Goal: Task Accomplishment & Management: Use online tool/utility

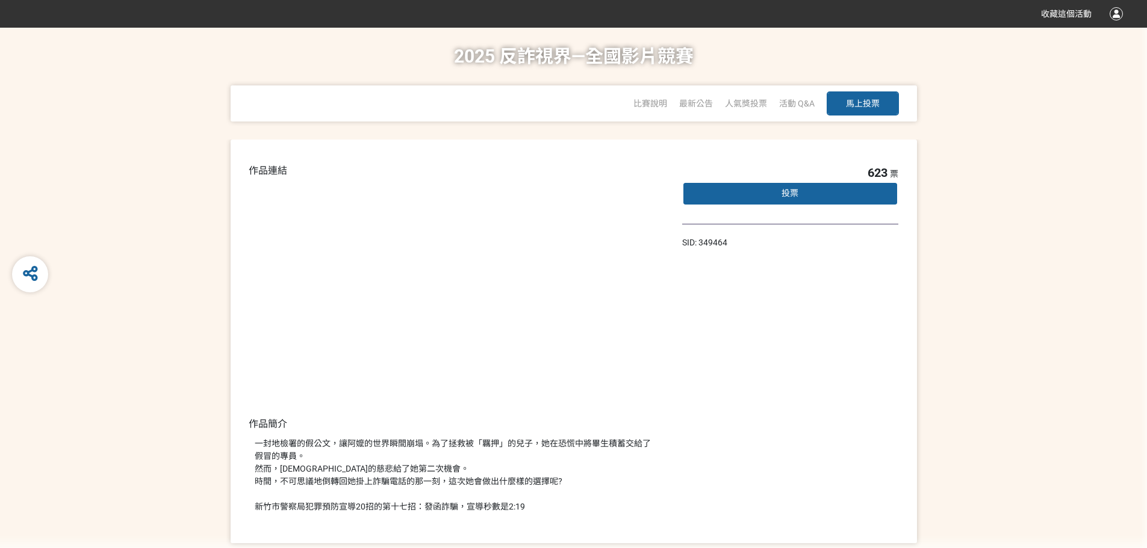
click at [809, 187] on div "投票" at bounding box center [790, 194] width 217 height 24
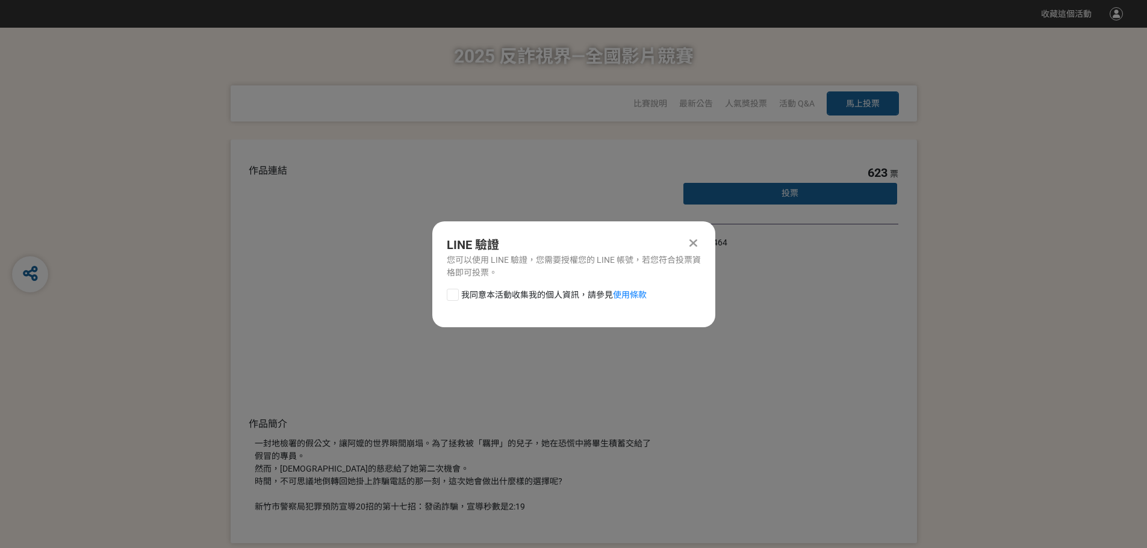
click at [459, 290] on label "我同意本活動收集我的個人資訊，請參見 使用條款" at bounding box center [547, 295] width 200 height 13
click at [455, 291] on input "我同意本活動收集我的個人資訊，請參見 使用條款" at bounding box center [451, 295] width 8 height 8
checkbox input "false"
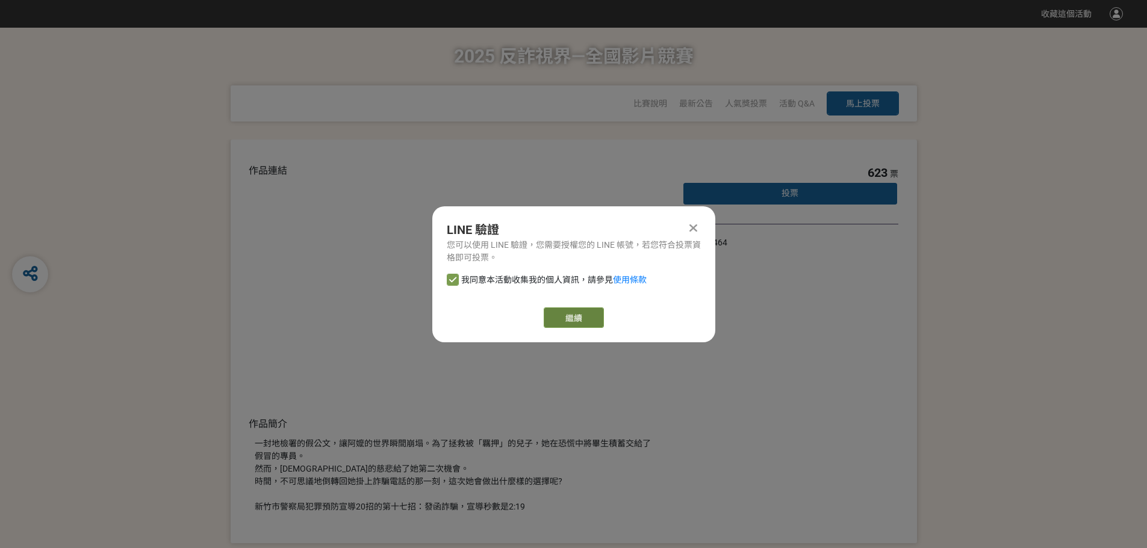
click at [578, 321] on link "繼續" at bounding box center [574, 318] width 60 height 20
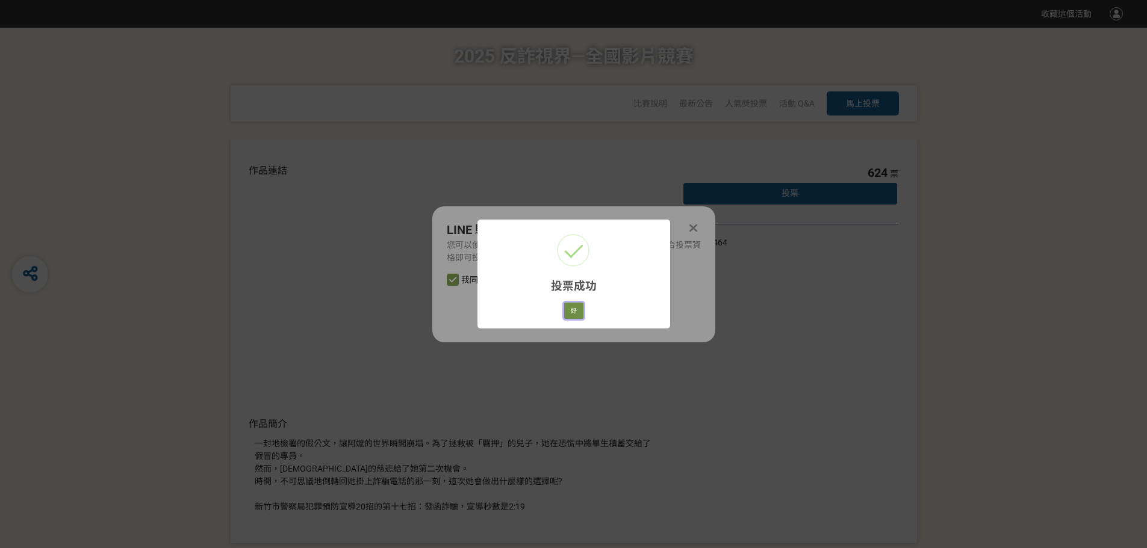
click at [577, 313] on button "好" at bounding box center [573, 311] width 19 height 17
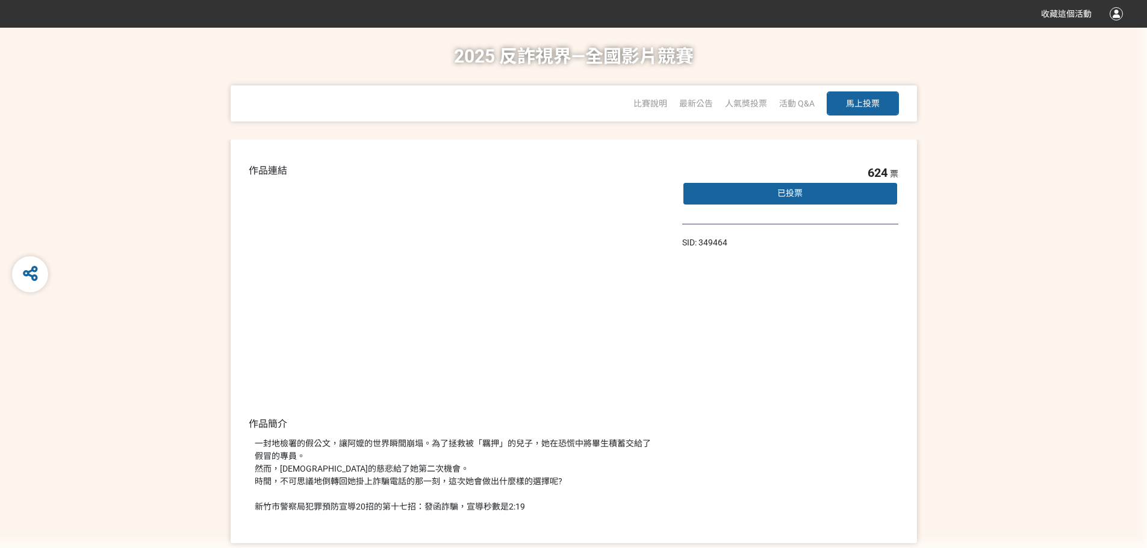
scroll to position [93, 0]
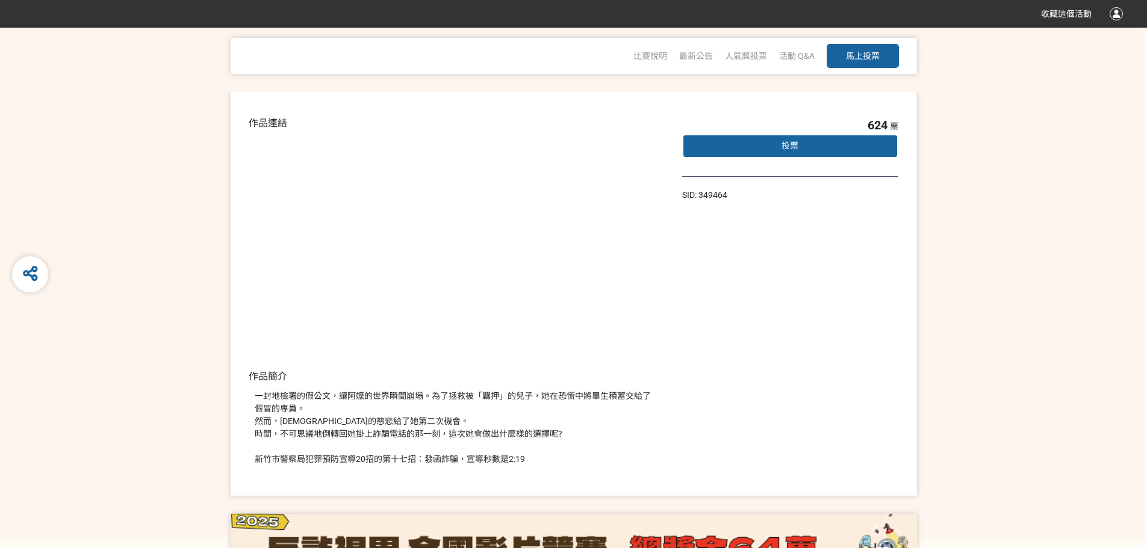
scroll to position [93, 0]
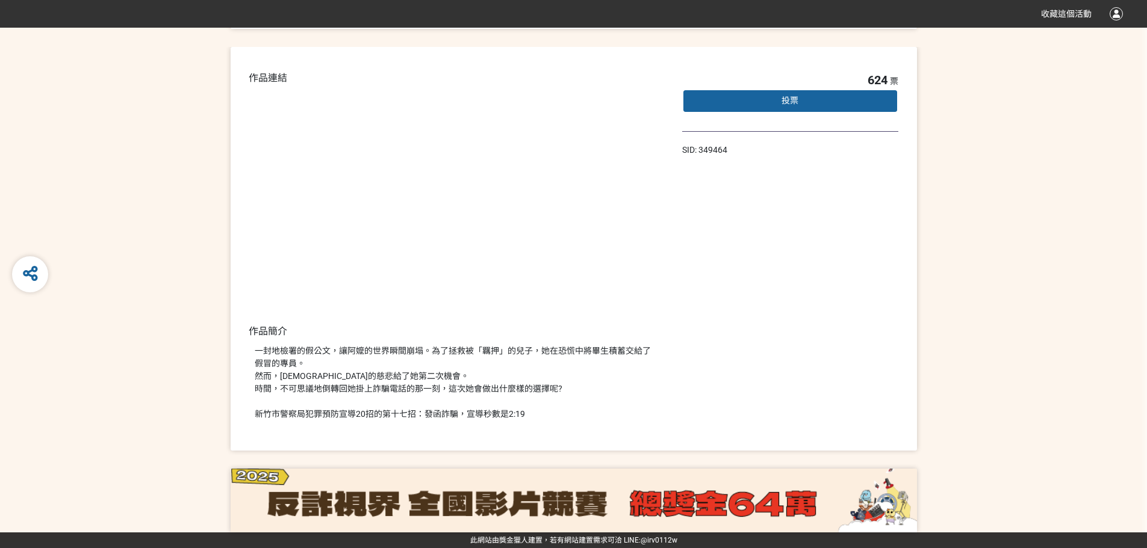
click at [93, 250] on div "作品連結 作品簡介 一封地檢署的假公文，讓阿嬤的世界瞬間崩塌。為了拯救被「羈押」的兒子，她在恐慌中將畢生積蓄交給了假冒的專員。 然而，[DEMOGRAPHIC…" at bounding box center [573, 249] width 1147 height 404
